Goal: Task Accomplishment & Management: Complete application form

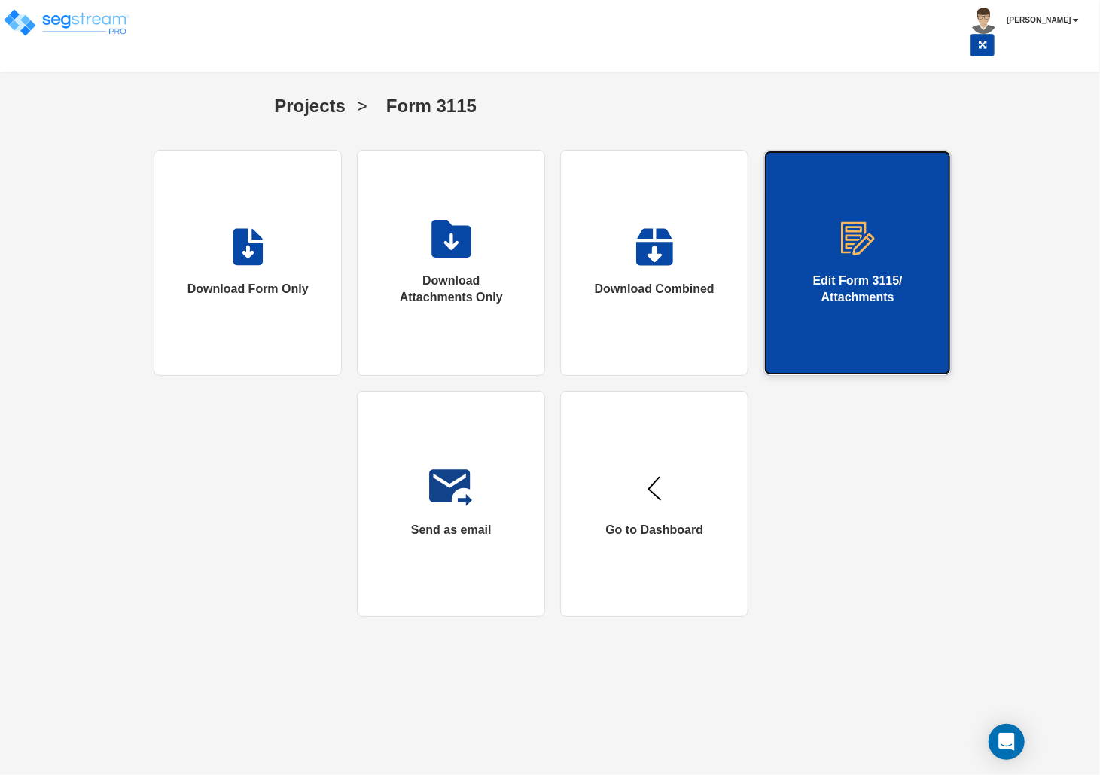
click at [867, 305] on div "Edit Form 3115/ Attachments" at bounding box center [857, 290] width 126 height 35
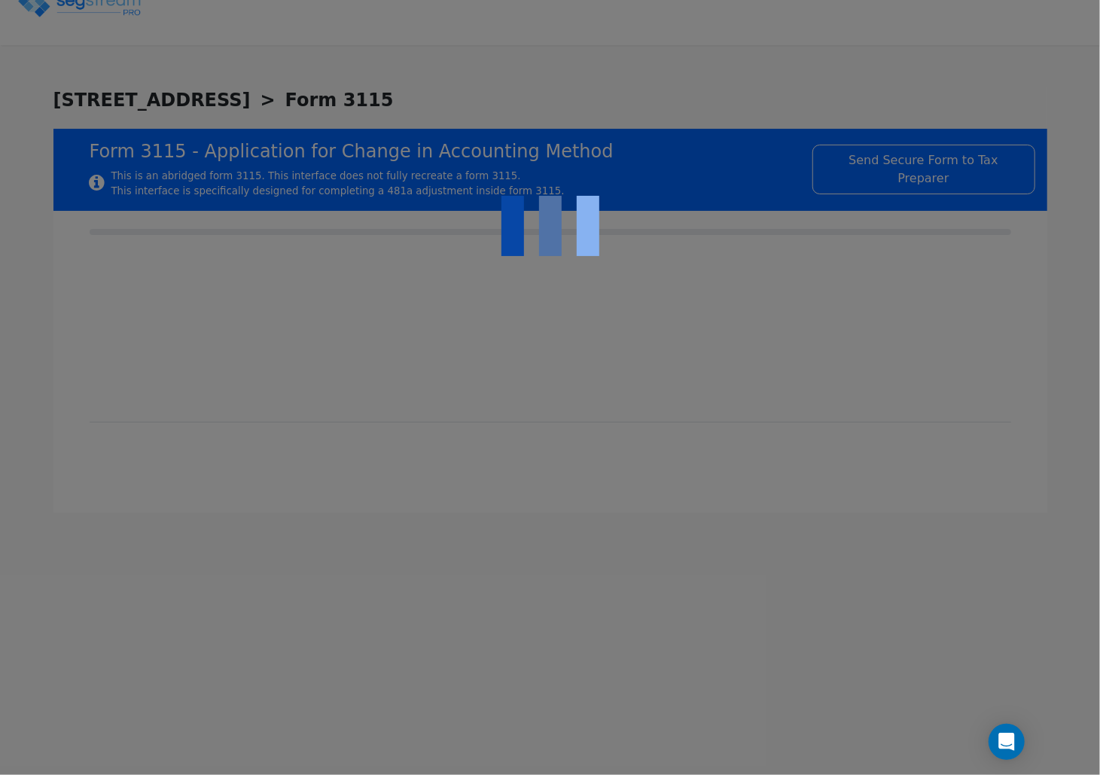
checkbox input "true"
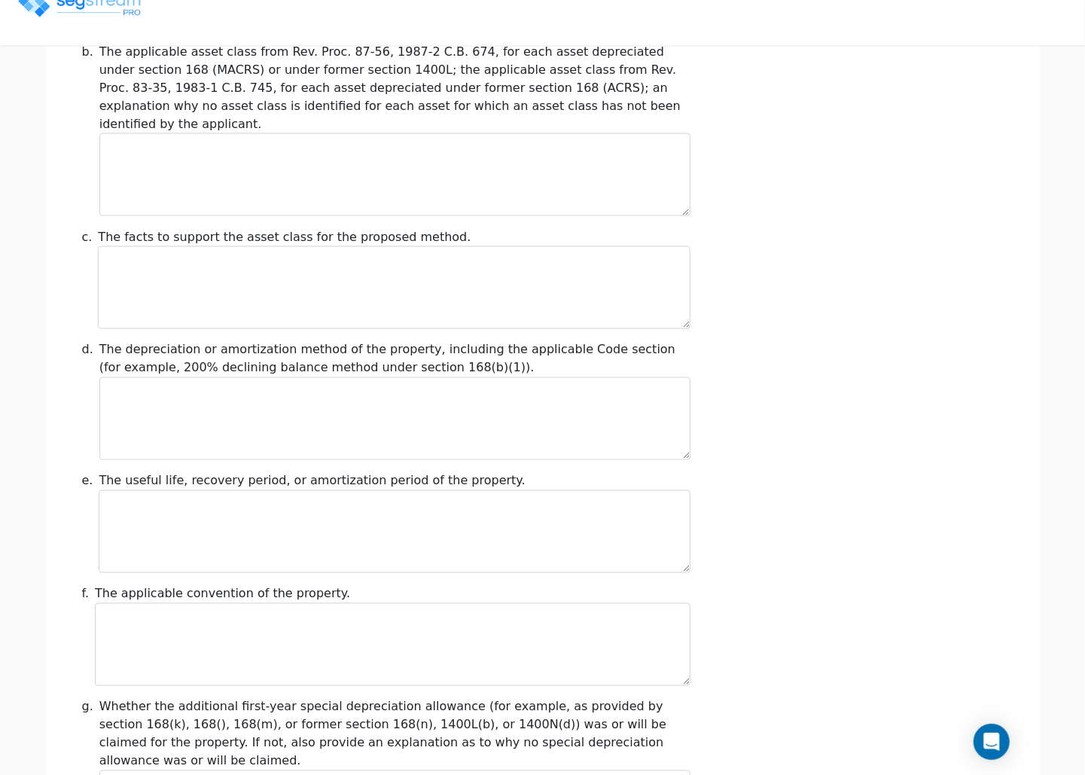
scroll to position [1607, 0]
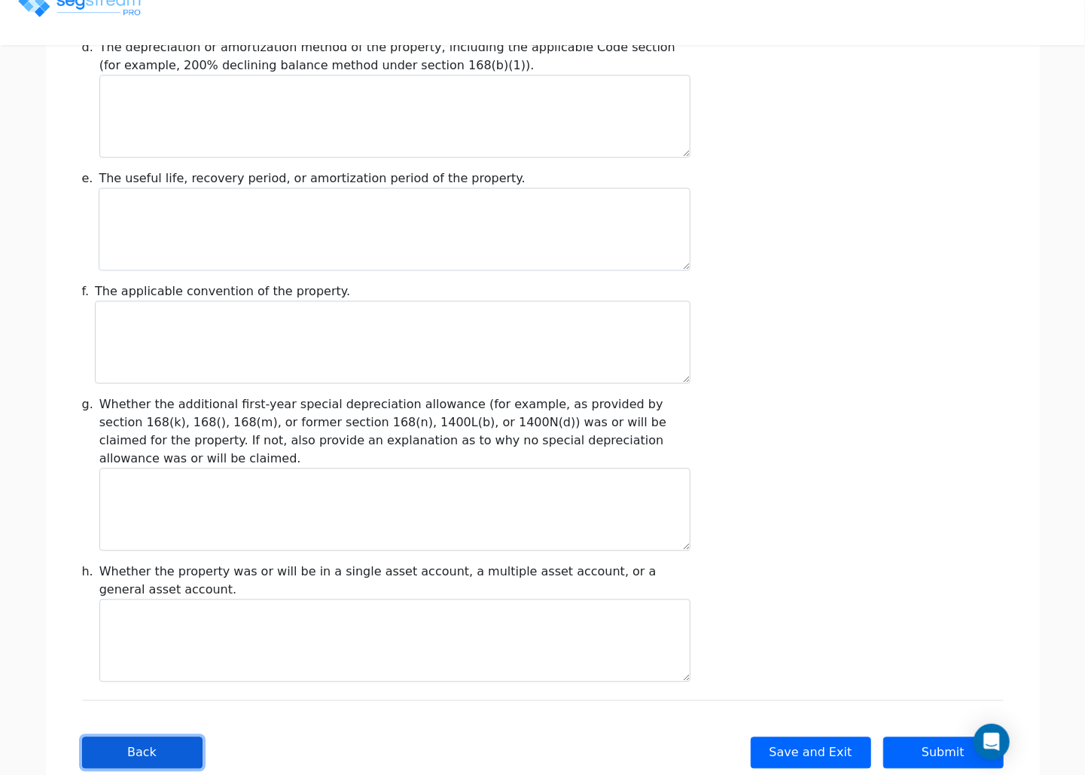
click at [125, 737] on button "Back" at bounding box center [142, 753] width 120 height 32
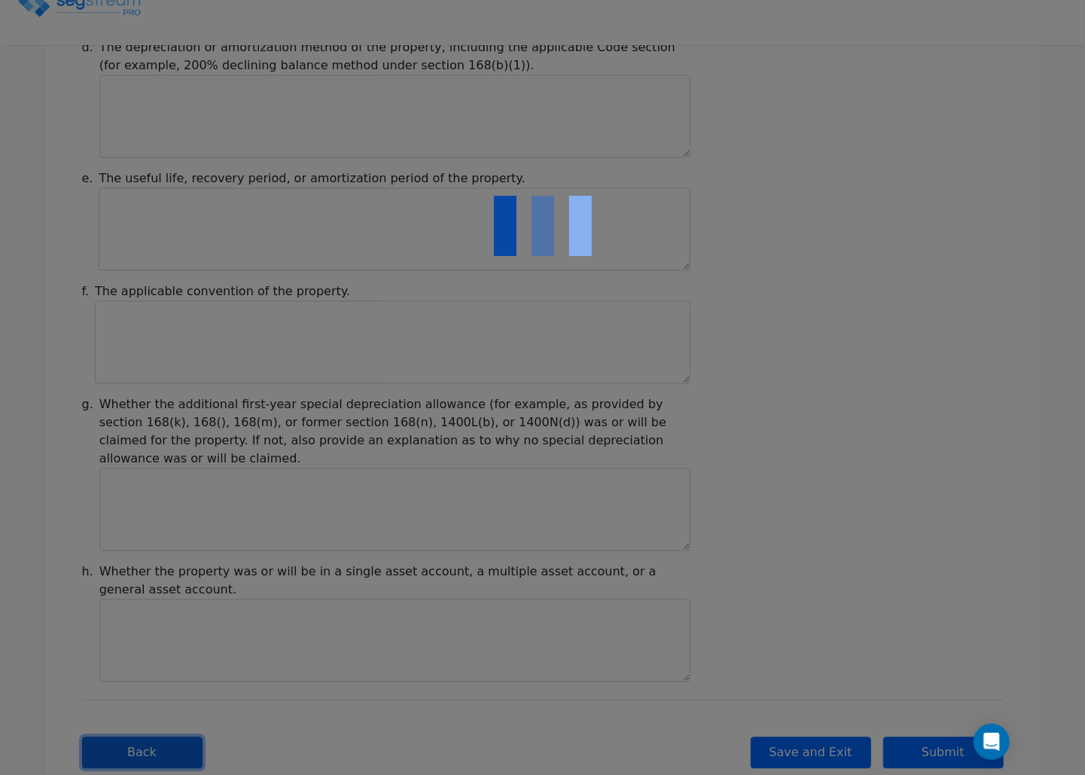
type input "-287,471.16"
checkbox input "true"
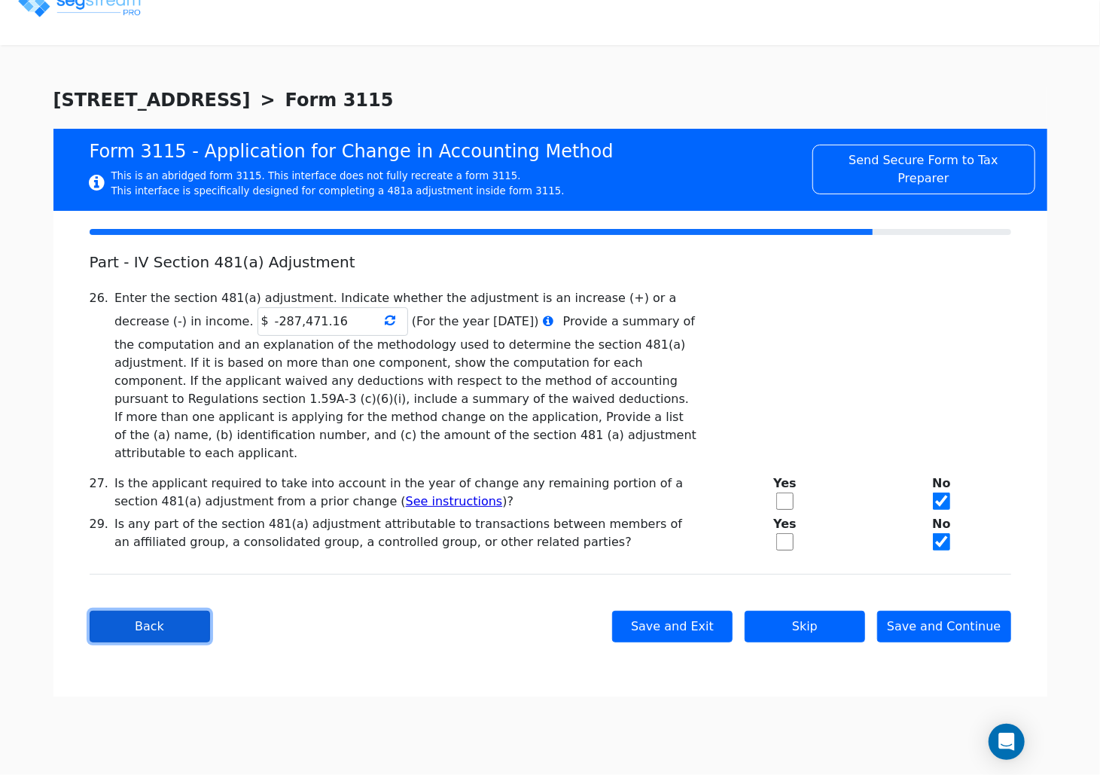
click at [134, 611] on button "Back" at bounding box center [150, 627] width 120 height 32
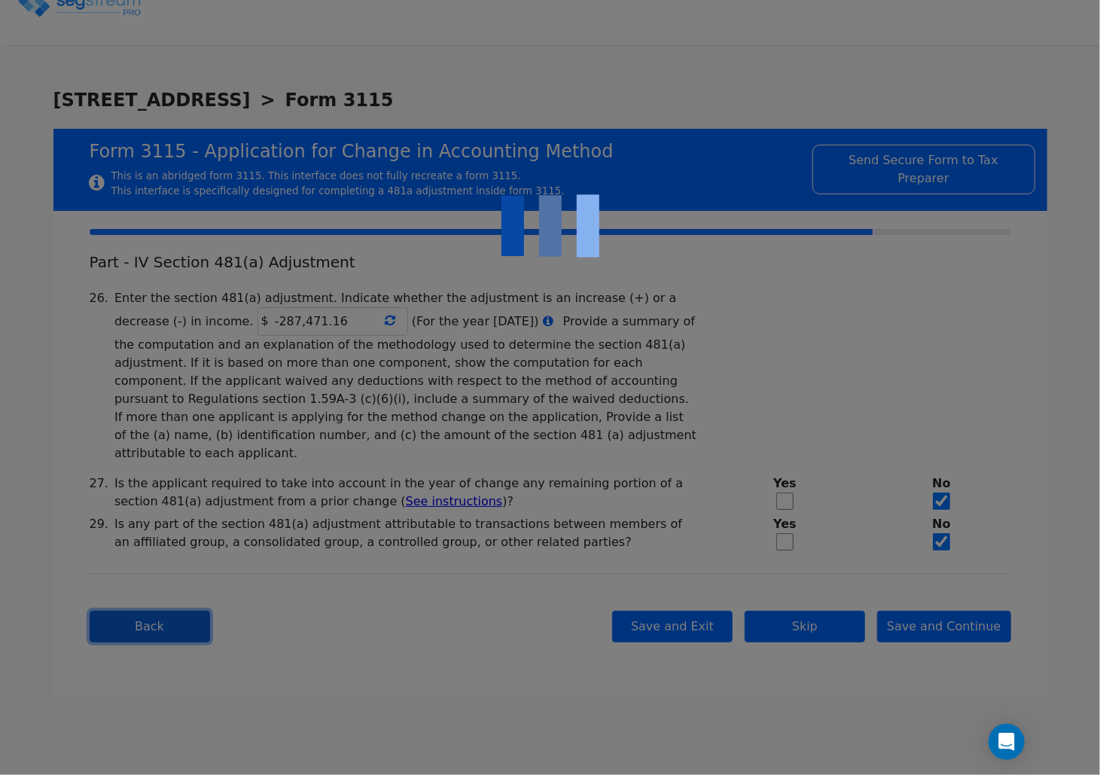
select select "Cash"
checkbox input "true"
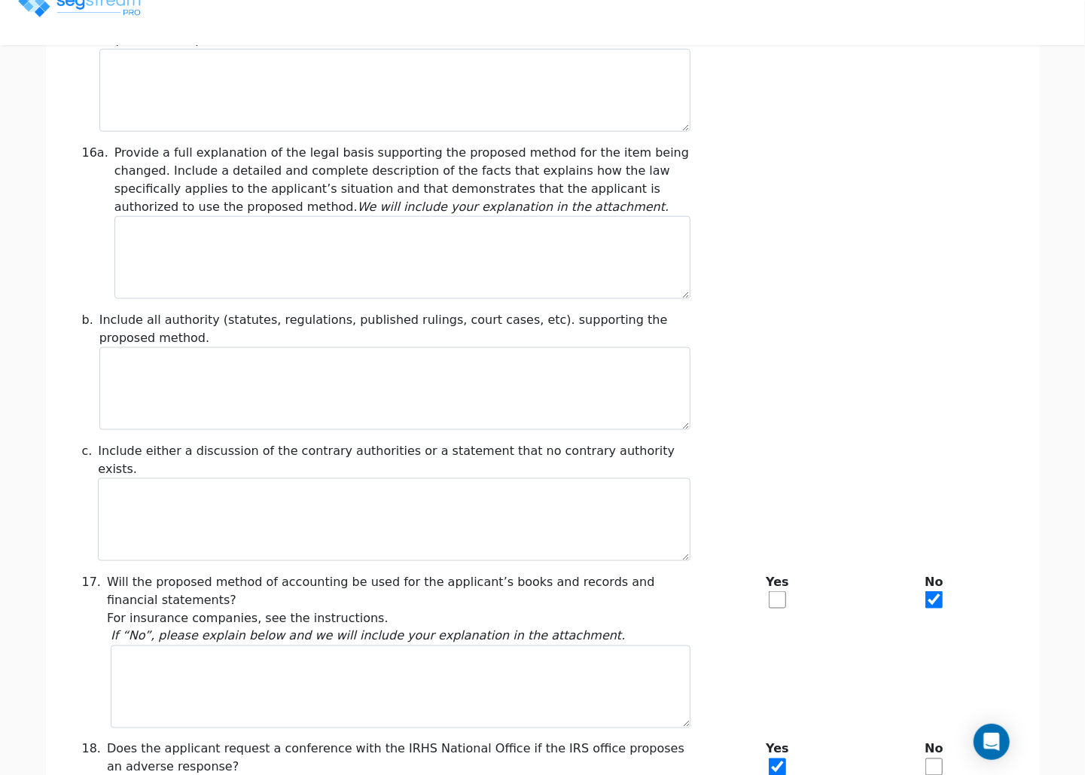
scroll to position [1118, 0]
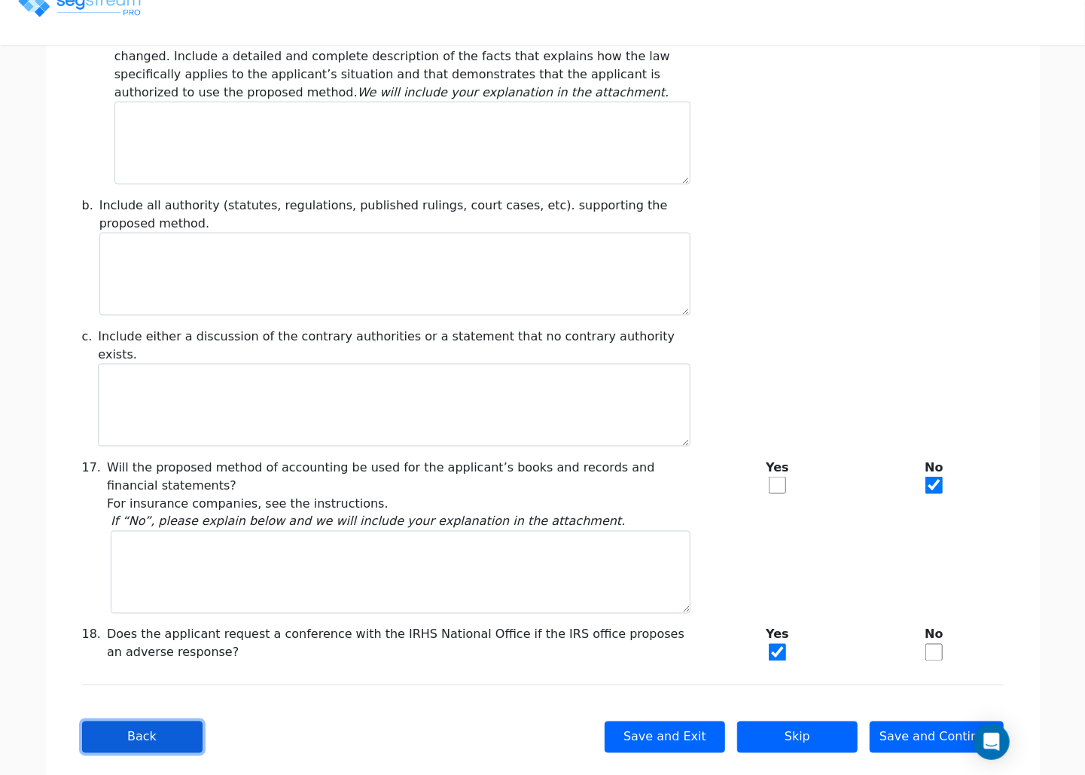
click at [133, 721] on button "Back" at bounding box center [142, 737] width 120 height 32
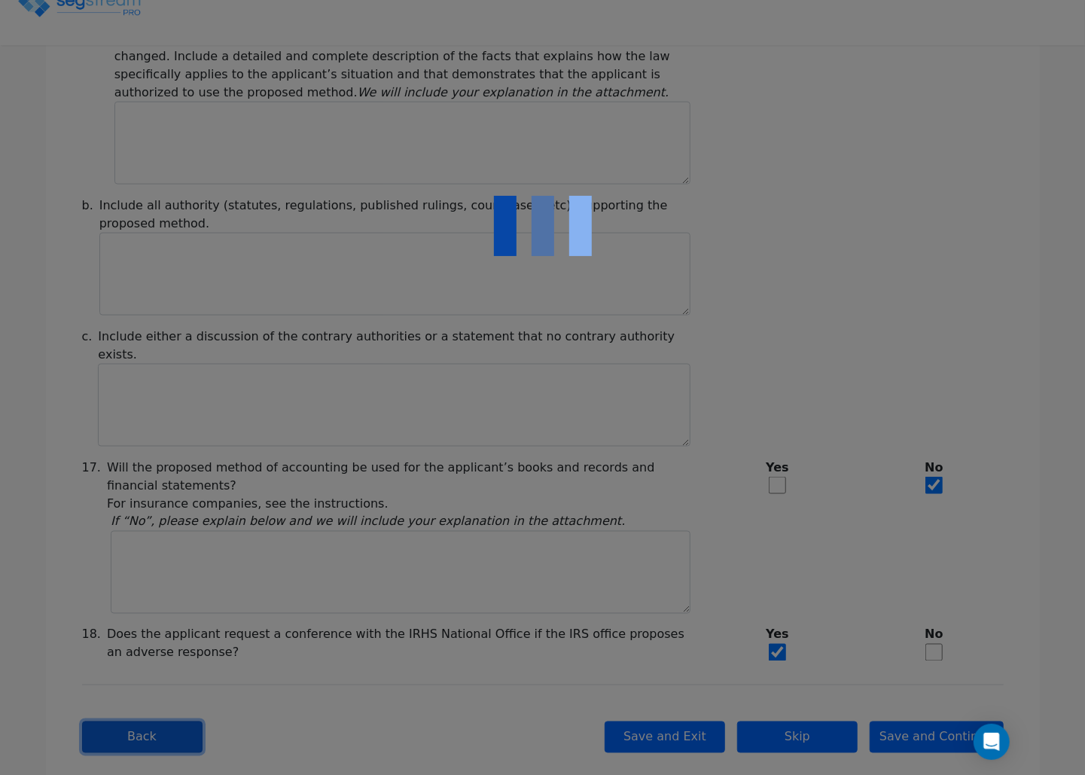
checkbox input "true"
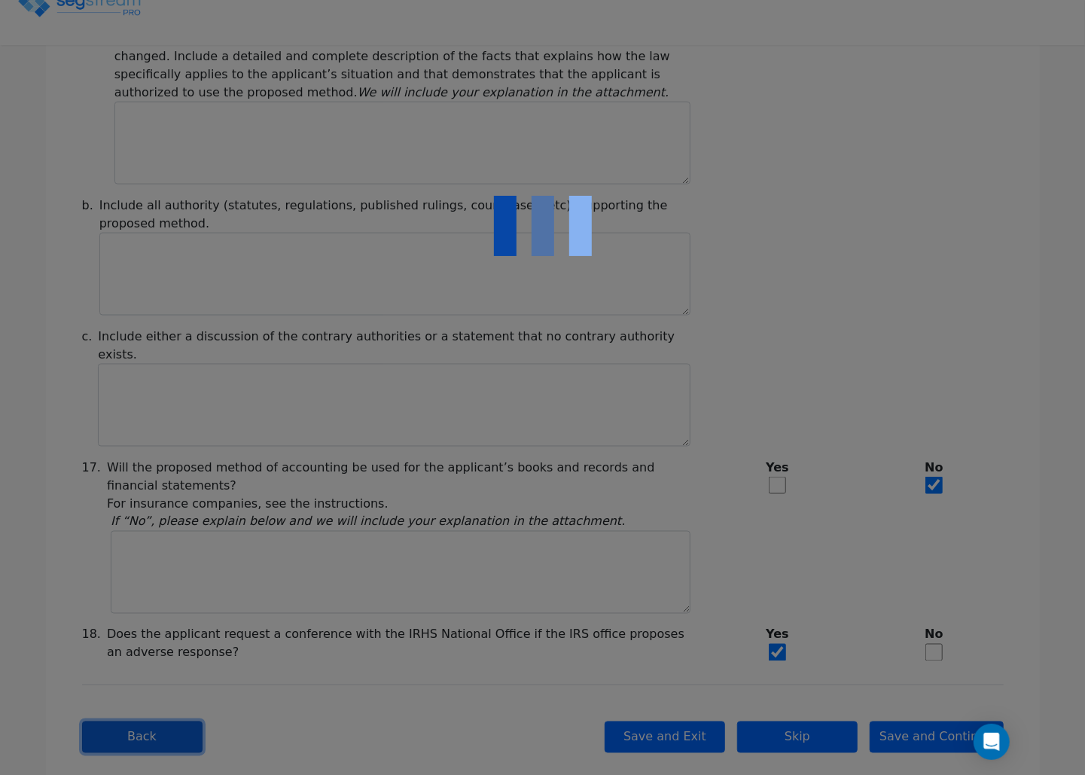
checkbox input "true"
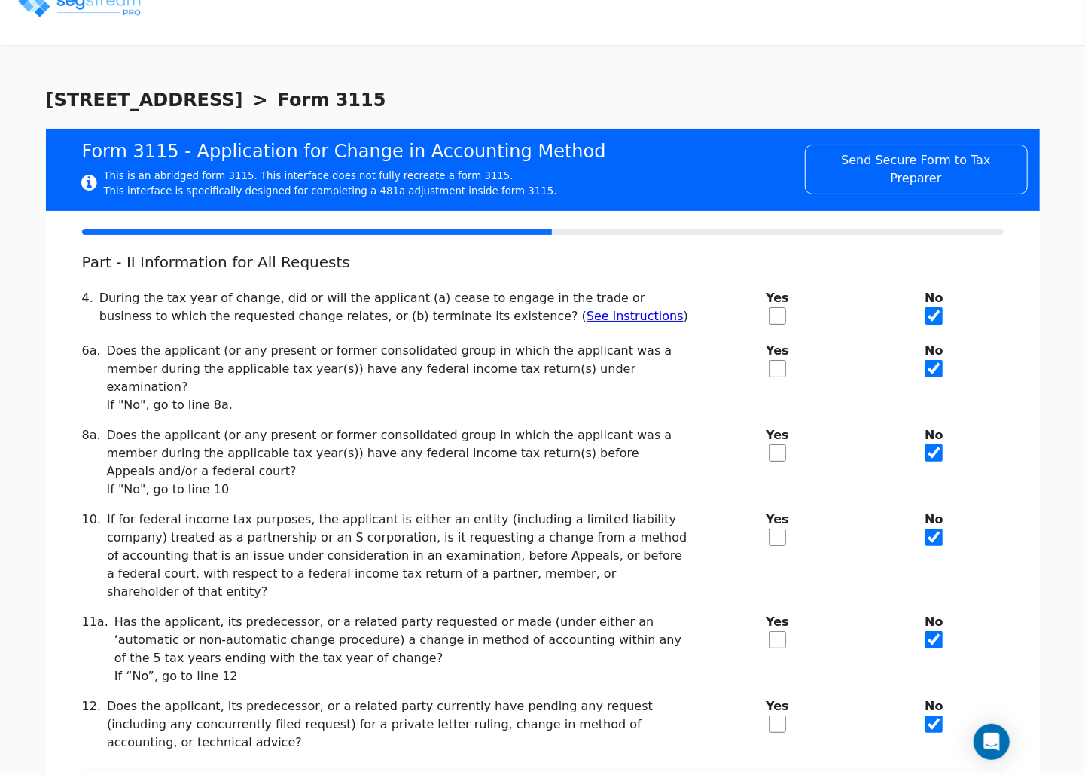
scroll to position [65, 0]
